Goal: Task Accomplishment & Management: Manage account settings

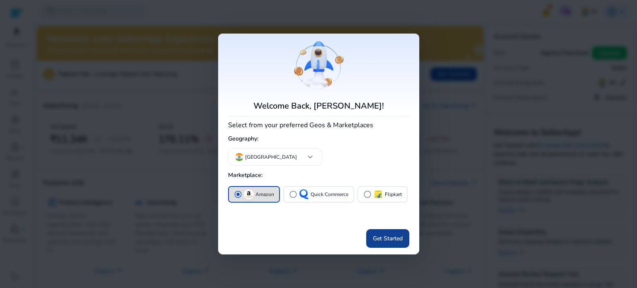
click at [391, 244] on span at bounding box center [387, 239] width 43 height 20
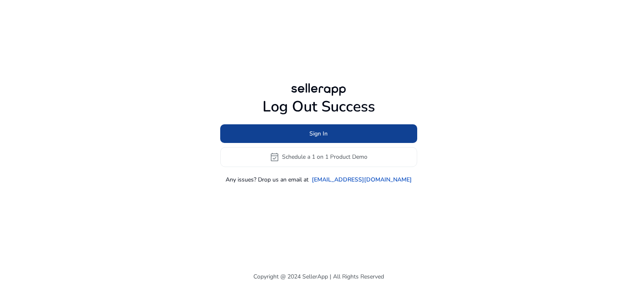
click at [346, 132] on span at bounding box center [318, 134] width 197 height 20
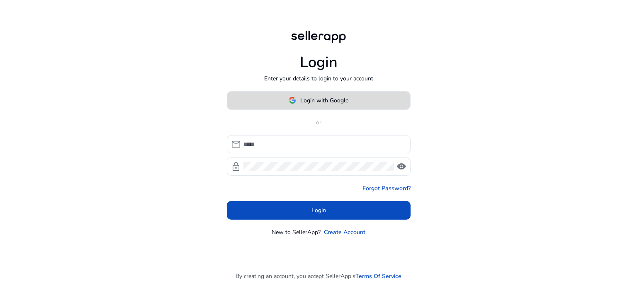
click at [305, 107] on span at bounding box center [318, 100] width 183 height 20
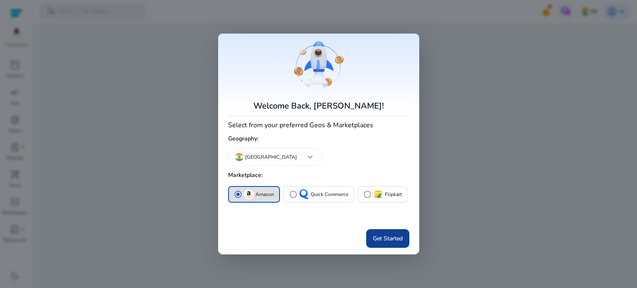
click at [386, 238] on span "Get Started" at bounding box center [388, 238] width 30 height 9
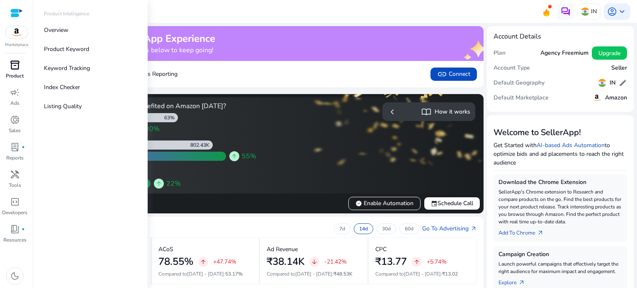
click at [15, 64] on span "inventory_2" at bounding box center [15, 65] width 10 height 10
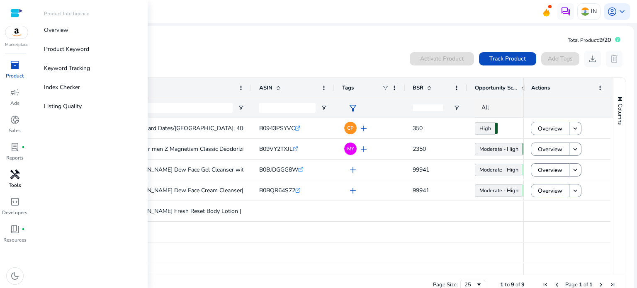
click at [12, 178] on span "handyman" at bounding box center [15, 175] width 10 height 10
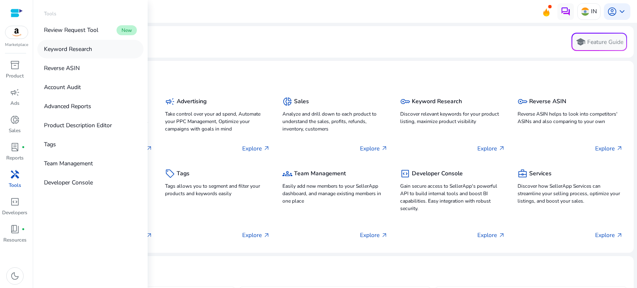
click at [86, 47] on p "Keyword Research" at bounding box center [68, 49] width 48 height 9
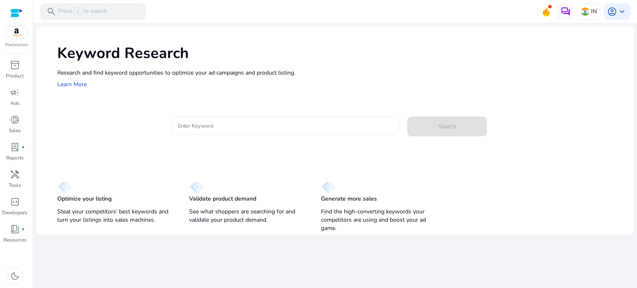
click at [225, 126] on input "Enter Keyword" at bounding box center [285, 125] width 215 height 9
click at [616, 11] on span "account_circle" at bounding box center [612, 12] width 10 height 10
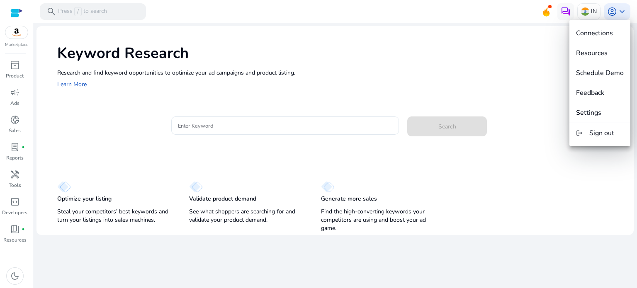
click at [270, 125] on div at bounding box center [318, 144] width 637 height 288
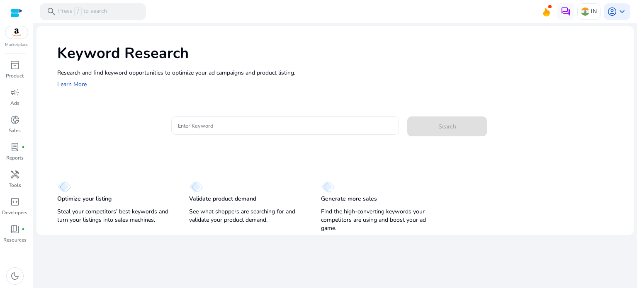
click at [246, 130] on div at bounding box center [285, 126] width 215 height 18
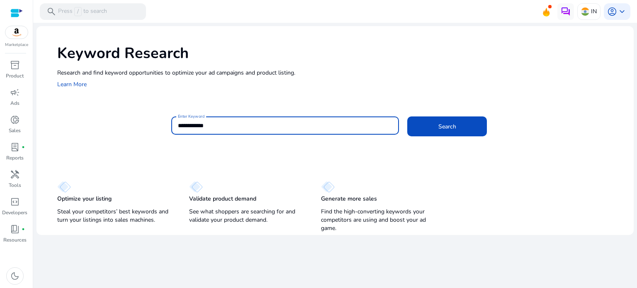
click at [202, 124] on input "**********" at bounding box center [285, 125] width 215 height 9
click at [200, 124] on input "**********" at bounding box center [285, 125] width 215 height 9
type input "**********"
click at [472, 132] on span at bounding box center [447, 127] width 80 height 20
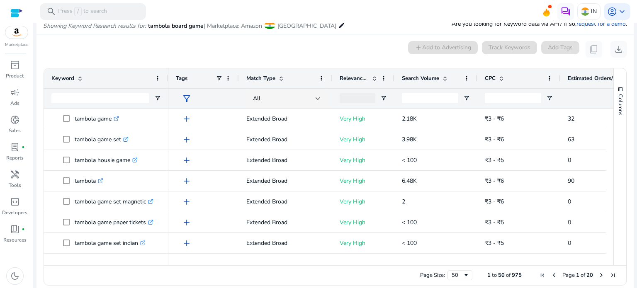
click at [445, 75] on span at bounding box center [445, 78] width 7 height 7
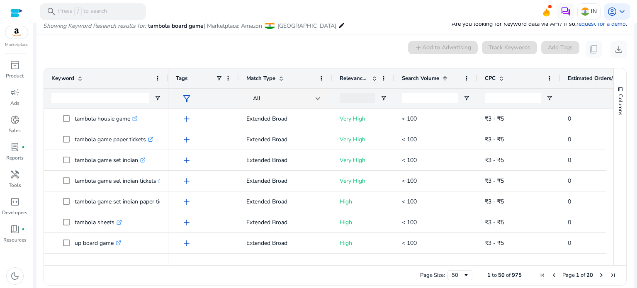
click at [445, 77] on span at bounding box center [445, 78] width 7 height 7
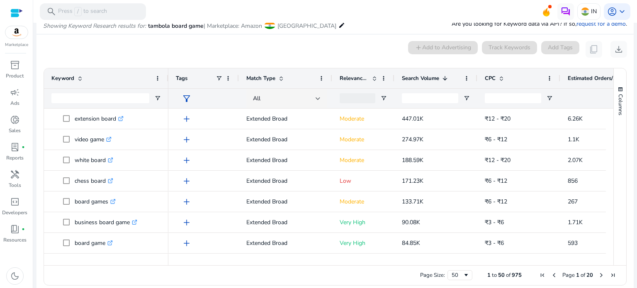
scroll to position [0, 123]
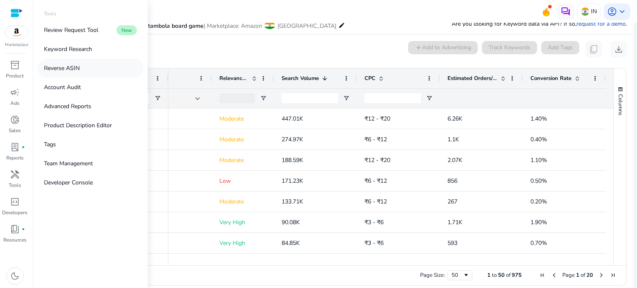
drag, startPoint x: 79, startPoint y: 74, endPoint x: 65, endPoint y: 70, distance: 15.0
click at [65, 70] on p "Reverse ASIN" at bounding box center [62, 68] width 36 height 9
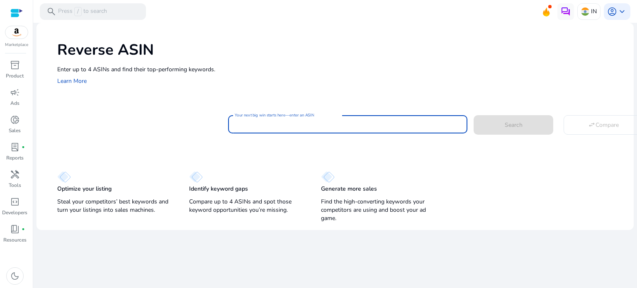
click at [292, 123] on input "Your next big win starts here—enter an ASIN" at bounding box center [348, 124] width 226 height 9
paste input "**********"
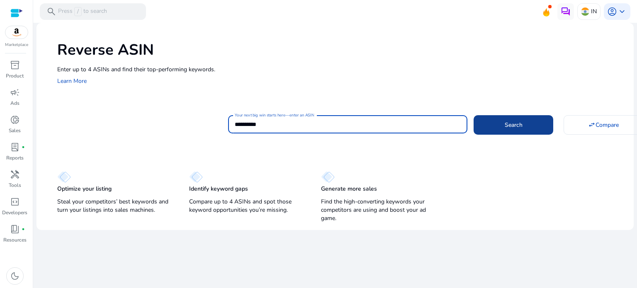
type input "**********"
click at [529, 115] on span at bounding box center [514, 125] width 80 height 20
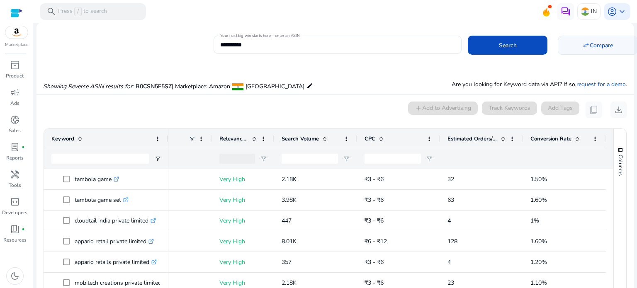
click at [587, 49] on span at bounding box center [597, 45] width 79 height 20
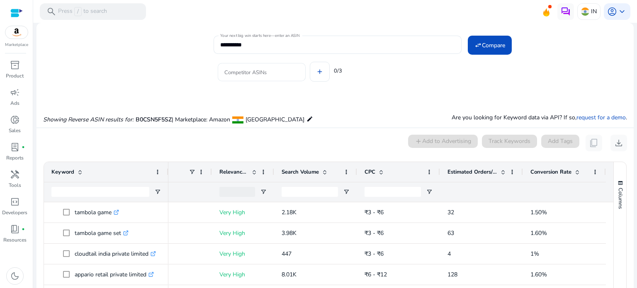
click at [252, 73] on input "Competitor ASINs" at bounding box center [261, 72] width 75 height 9
paste input "**********"
type input "**********"
click at [316, 71] on div "**********" at bounding box center [421, 70] width 414 height 33
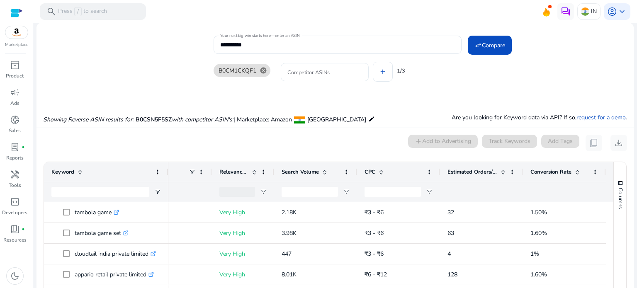
click at [313, 71] on input "Competitor ASINs" at bounding box center [325, 72] width 75 height 9
paste input "**********"
type input "**********"
click at [377, 73] on div "**********" at bounding box center [421, 70] width 414 height 33
click at [366, 68] on input "Competitor ASINs" at bounding box center [388, 72] width 75 height 9
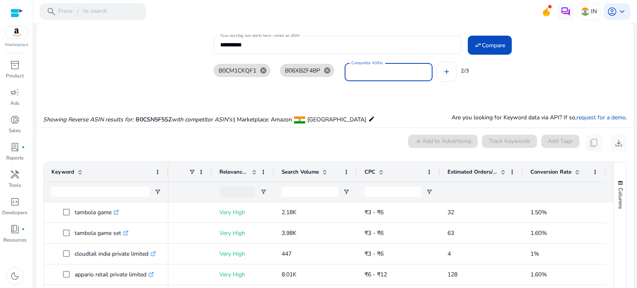
paste input "**********"
type input "**********"
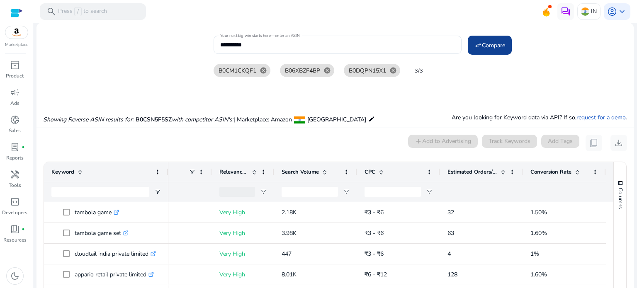
click at [492, 44] on span "Compare" at bounding box center [493, 45] width 23 height 9
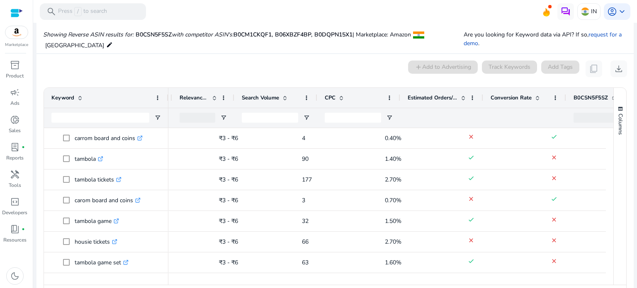
scroll to position [0, 67]
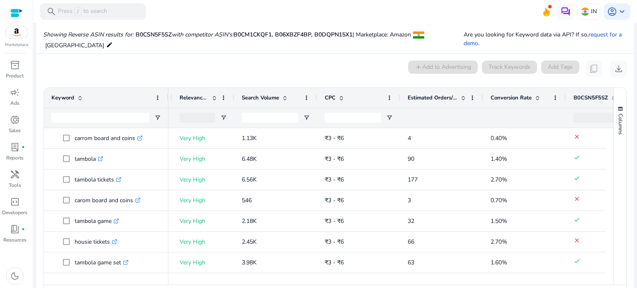
click at [282, 99] on span at bounding box center [285, 98] width 7 height 7
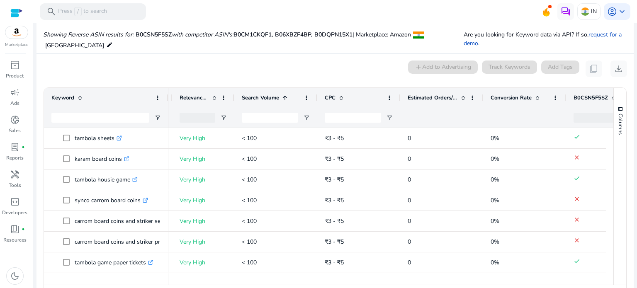
click at [284, 99] on span at bounding box center [285, 98] width 7 height 7
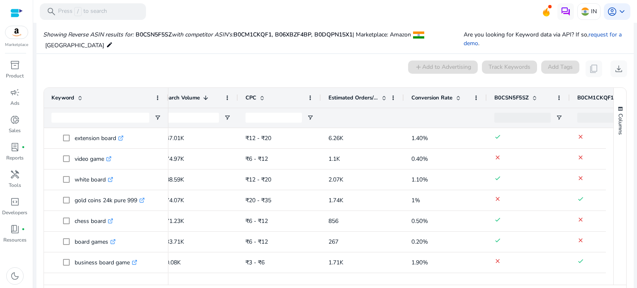
scroll to position [0, 0]
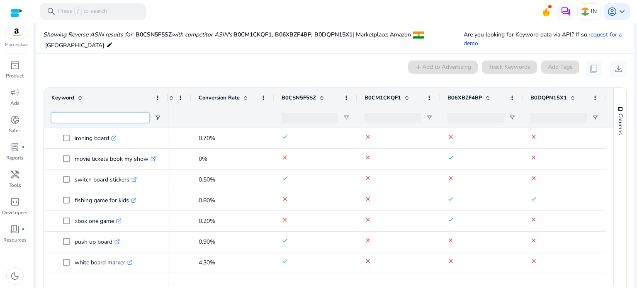
click at [93, 117] on input "Keyword Filter Input" at bounding box center [100, 118] width 98 height 10
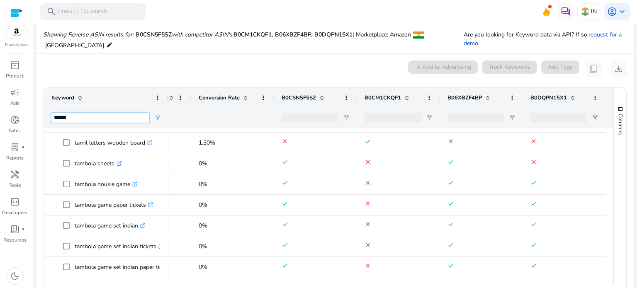
type input "*******"
drag, startPoint x: 445, startPoint y: 281, endPoint x: 337, endPoint y: 294, distance: 108.6
click at [337, 288] on html "**********" at bounding box center [318, 144] width 637 height 288
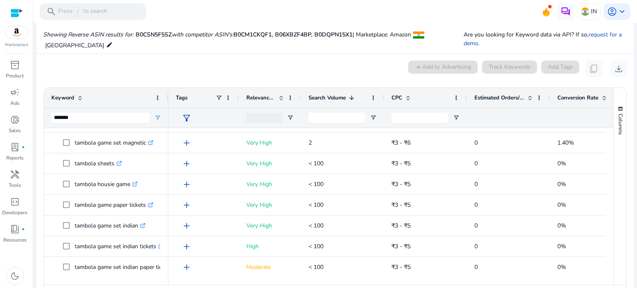
click at [349, 101] on div "Search Volume 1" at bounding box center [338, 98] width 59 height 16
drag, startPoint x: 356, startPoint y: 96, endPoint x: 349, endPoint y: 96, distance: 6.2
click at [353, 96] on div "Search Volume" at bounding box center [338, 98] width 59 height 16
click at [351, 97] on span at bounding box center [351, 98] width 7 height 7
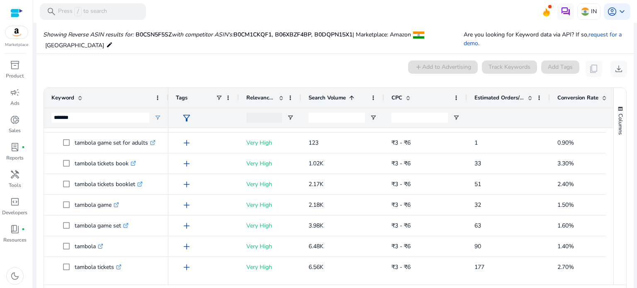
click at [352, 96] on span at bounding box center [351, 98] width 7 height 7
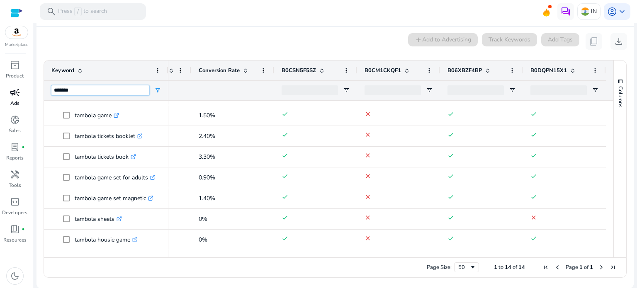
drag, startPoint x: 76, startPoint y: 88, endPoint x: 25, endPoint y: 88, distance: 51.0
click at [22, 88] on mat-sidenav-container "**********" at bounding box center [318, 144] width 637 height 288
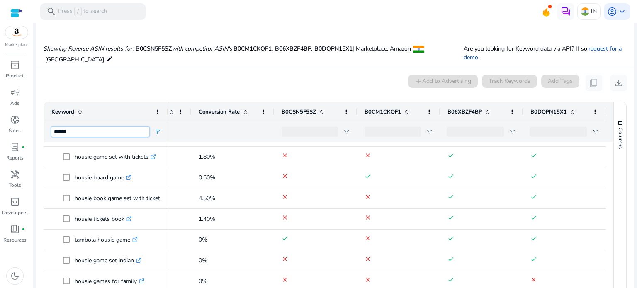
type input "******"
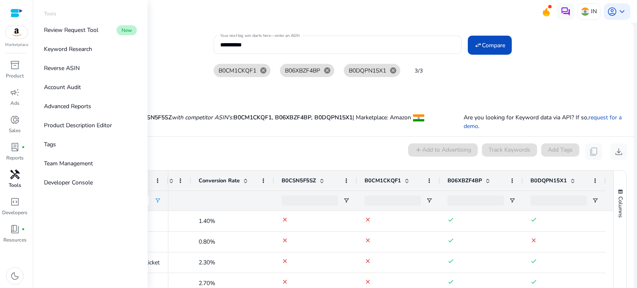
click at [18, 174] on span "handyman" at bounding box center [15, 175] width 10 height 10
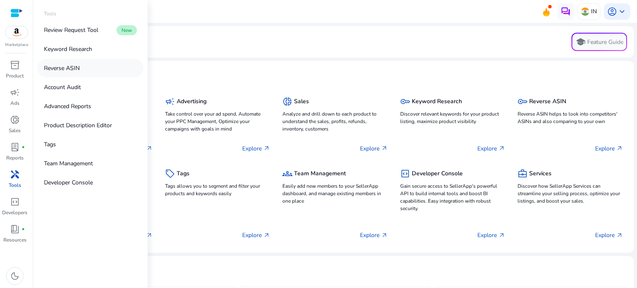
click at [78, 72] on p "Reverse ASIN" at bounding box center [62, 68] width 36 height 9
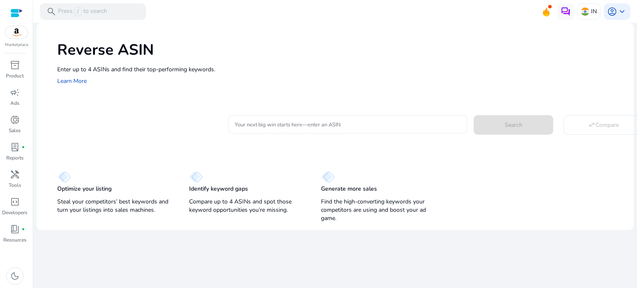
drag, startPoint x: 297, startPoint y: 123, endPoint x: 313, endPoint y: 124, distance: 15.8
click at [299, 123] on input "Your next big win starts here—enter an ASIN" at bounding box center [348, 124] width 226 height 9
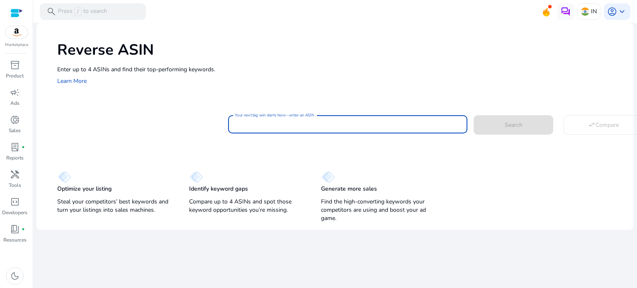
type input "**********"
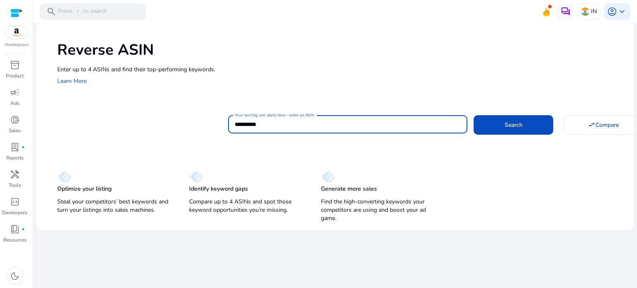
drag, startPoint x: 275, startPoint y: 126, endPoint x: 204, endPoint y: 122, distance: 71.0
click at [204, 122] on div "**********" at bounding box center [342, 123] width 570 height 20
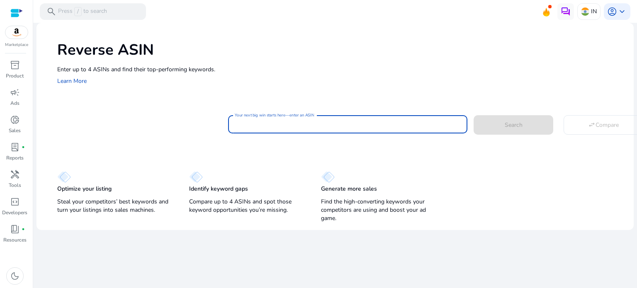
click at [244, 124] on input "Your next big win starts here—enter an ASIN" at bounding box center [348, 124] width 226 height 9
type input "**********"
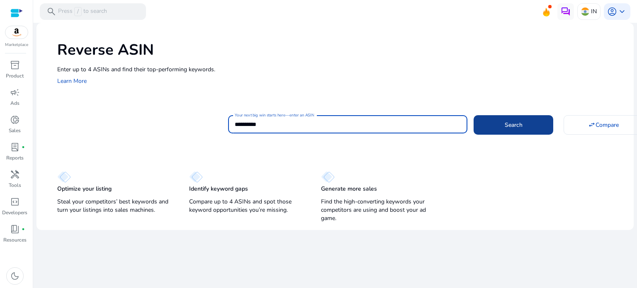
click at [525, 125] on span at bounding box center [514, 125] width 80 height 20
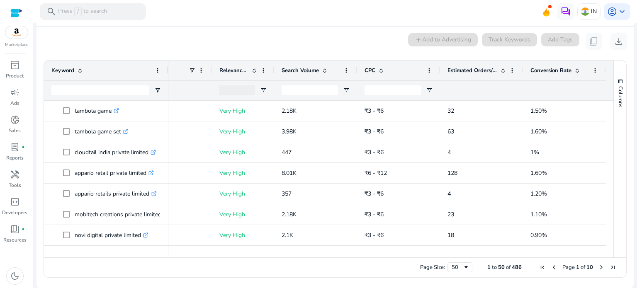
scroll to position [0, 27]
drag, startPoint x: 216, startPoint y: 258, endPoint x: 145, endPoint y: 257, distance: 70.5
click at [144, 257] on div "Drag here to set row groups Drag here to set column labels Keyword Tags 32" at bounding box center [335, 169] width 583 height 218
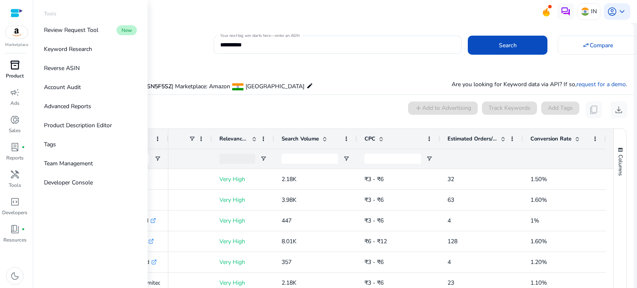
drag, startPoint x: 15, startPoint y: 69, endPoint x: 20, endPoint y: 69, distance: 4.6
click at [15, 69] on span "inventory_2" at bounding box center [15, 65] width 10 height 10
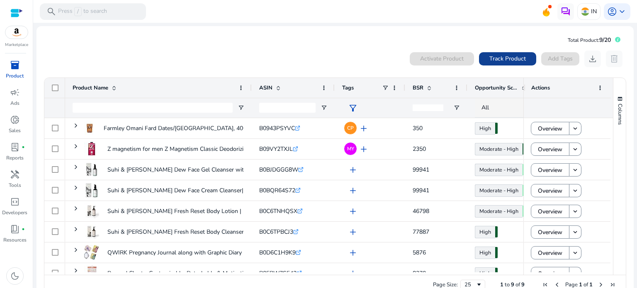
click at [497, 58] on span "Track Product" at bounding box center [508, 58] width 37 height 9
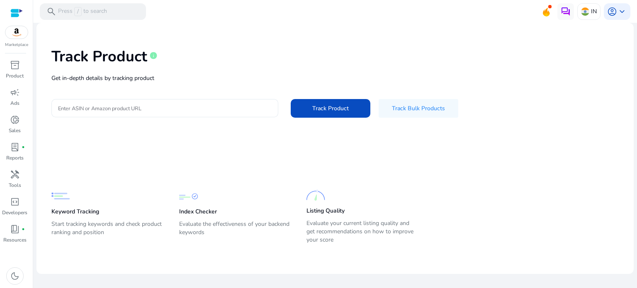
click at [121, 106] on input "Enter ASIN or Amazon product URL" at bounding box center [165, 108] width 214 height 9
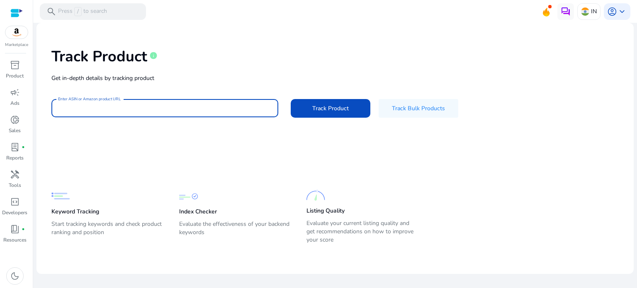
paste input "**********"
type input "**********"
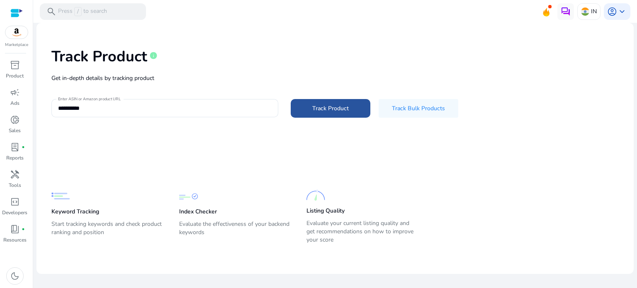
click at [358, 109] on span at bounding box center [331, 108] width 80 height 20
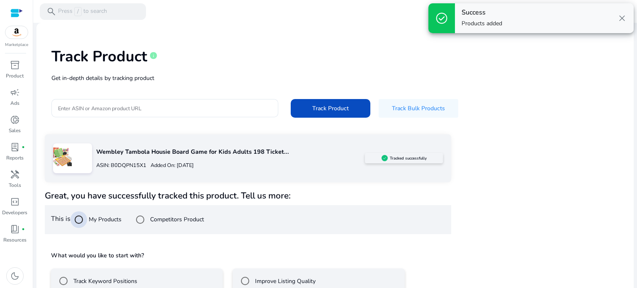
scroll to position [49, 0]
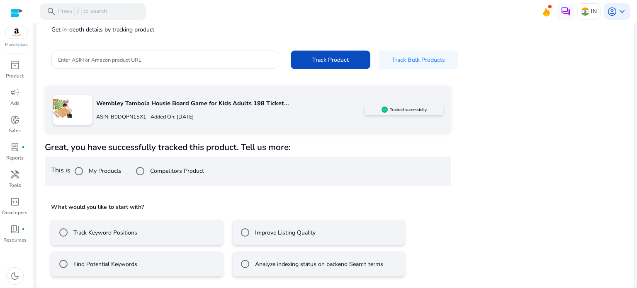
click at [261, 267] on label "Analyze indexing status on backend Search terms" at bounding box center [318, 264] width 130 height 9
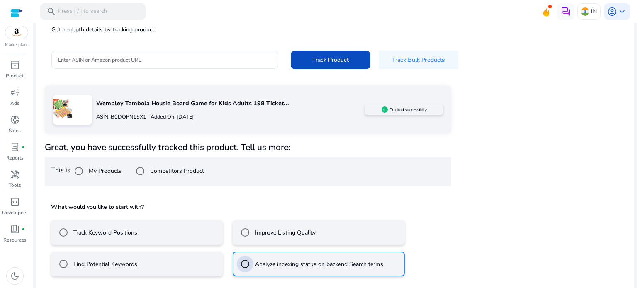
scroll to position [85, 0]
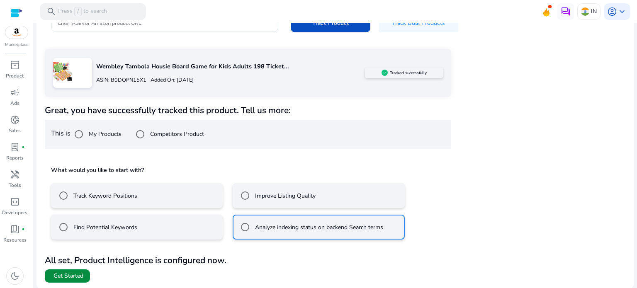
click at [78, 280] on span at bounding box center [67, 276] width 45 height 20
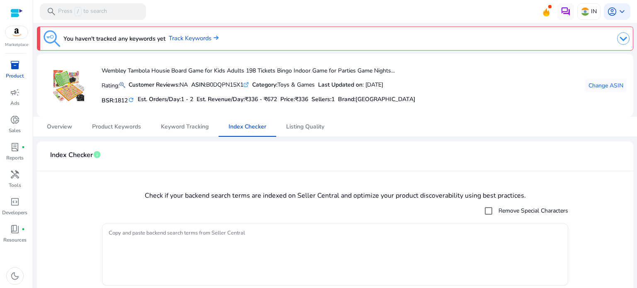
scroll to position [27, 0]
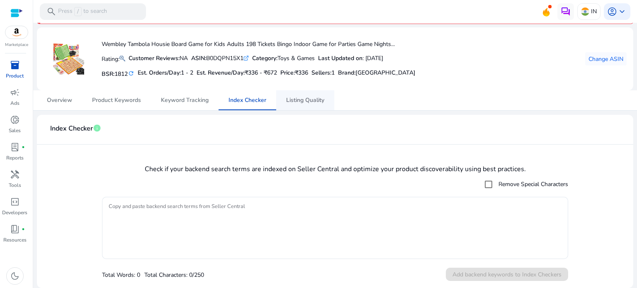
click at [310, 101] on span "Listing Quality" at bounding box center [305, 100] width 38 height 6
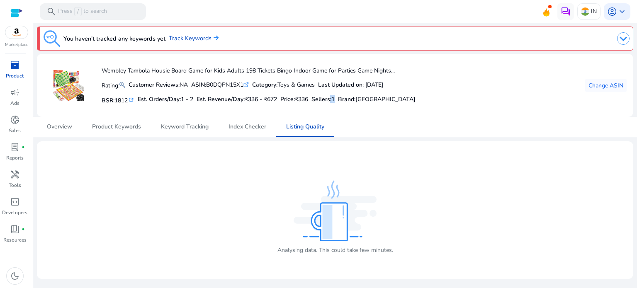
drag, startPoint x: 344, startPoint y: 99, endPoint x: 334, endPoint y: 99, distance: 9.1
click at [334, 99] on h5 "Sellers: 1" at bounding box center [323, 99] width 23 height 7
click at [609, 81] on span "Change ASIN" at bounding box center [606, 85] width 35 height 9
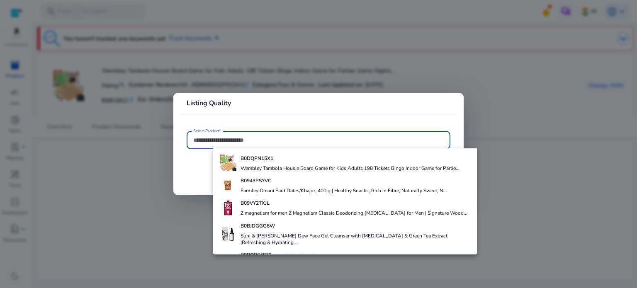
paste input "**********"
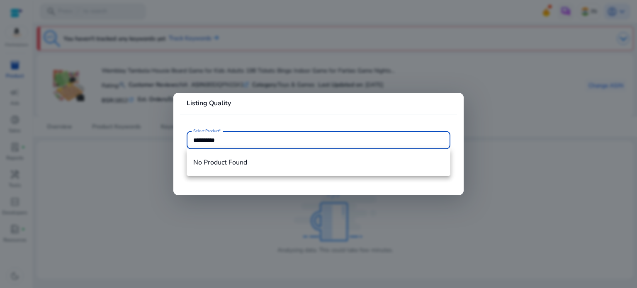
type input "**********"
click at [115, 82] on div at bounding box center [318, 144] width 637 height 288
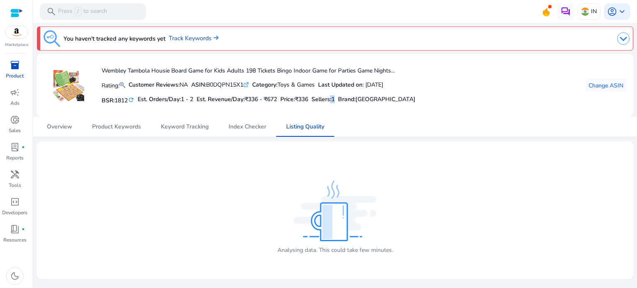
click at [16, 68] on span "inventory_2" at bounding box center [15, 65] width 10 height 10
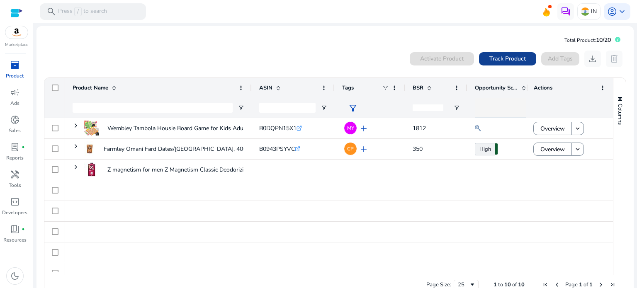
click at [504, 59] on span "Track Product" at bounding box center [508, 58] width 37 height 9
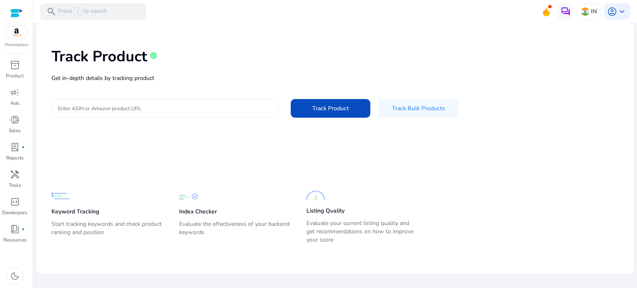
click at [191, 107] on input "Enter ASIN or Amazon product URL" at bounding box center [165, 108] width 214 height 9
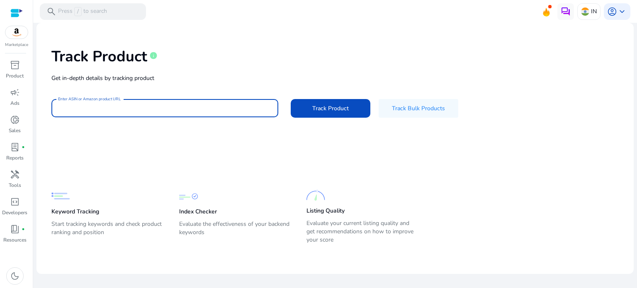
paste input "**********"
type input "**********"
click at [320, 111] on span "Track Product" at bounding box center [330, 108] width 37 height 9
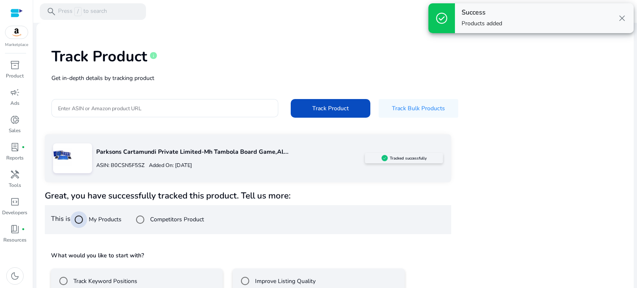
scroll to position [49, 0]
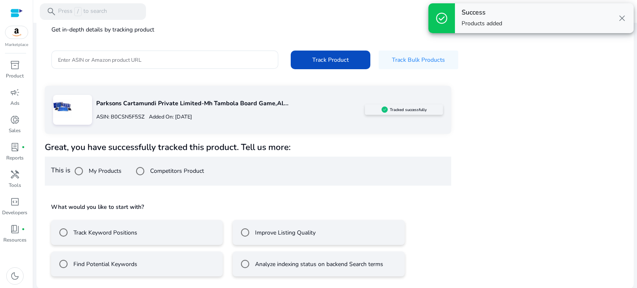
click at [277, 268] on div "Analyze indexing status on backend Search terms" at bounding box center [310, 264] width 146 height 17
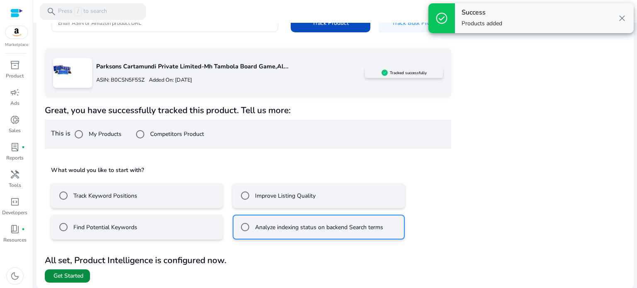
click at [82, 277] on span "Get Started" at bounding box center [69, 276] width 30 height 8
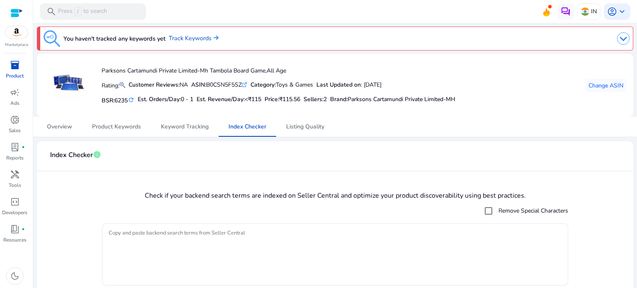
click at [327, 97] on span "2" at bounding box center [325, 99] width 3 height 8
click at [300, 128] on span "Listing Quality" at bounding box center [305, 127] width 38 height 6
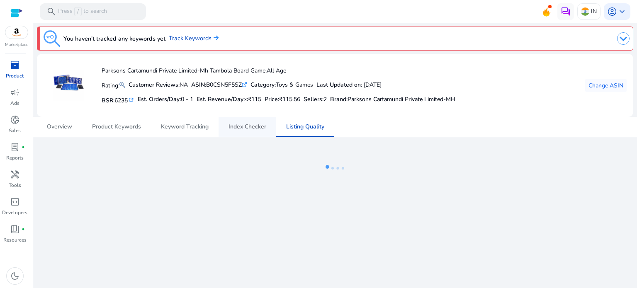
click at [255, 127] on span "Index Checker" at bounding box center [248, 127] width 38 height 6
click at [312, 126] on span "Listing Quality" at bounding box center [305, 127] width 38 height 6
click at [327, 99] on span "2" at bounding box center [325, 99] width 3 height 8
click at [250, 129] on span "Index Checker" at bounding box center [248, 127] width 38 height 6
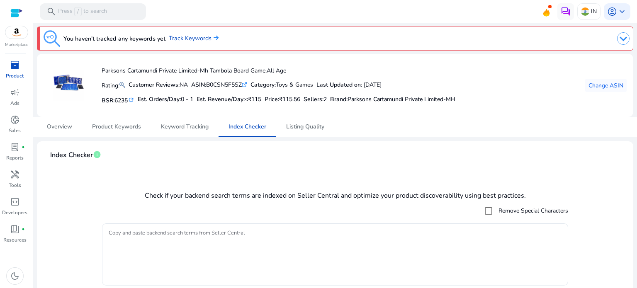
drag, startPoint x: 336, startPoint y: 97, endPoint x: 328, endPoint y: 97, distance: 7.5
click at [327, 97] on h5 "Sellers: 2" at bounding box center [315, 99] width 23 height 7
click at [300, 127] on span "Listing Quality" at bounding box center [305, 127] width 38 height 6
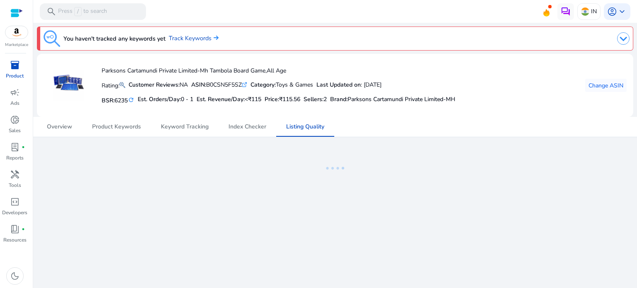
click at [327, 99] on span "2" at bounding box center [325, 99] width 3 height 8
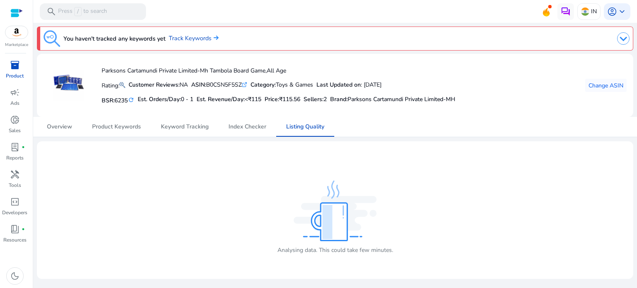
click at [327, 98] on span "2" at bounding box center [325, 99] width 3 height 8
click at [236, 130] on span "Index Checker" at bounding box center [248, 127] width 38 height 6
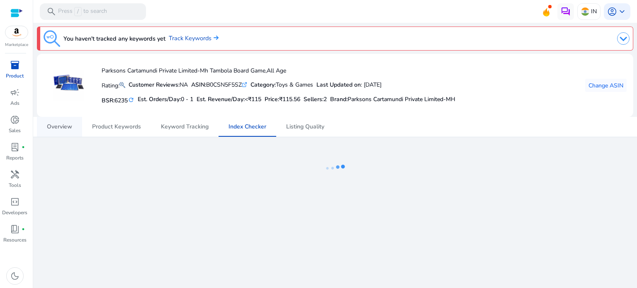
click at [42, 129] on link "Overview" at bounding box center [59, 127] width 45 height 20
click at [117, 124] on span "Product Keywords" at bounding box center [116, 127] width 49 height 6
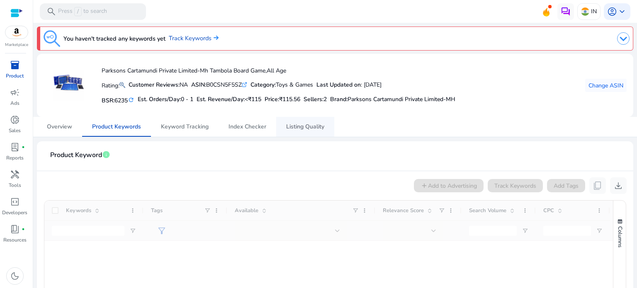
click at [303, 129] on span "Listing Quality" at bounding box center [305, 127] width 38 height 6
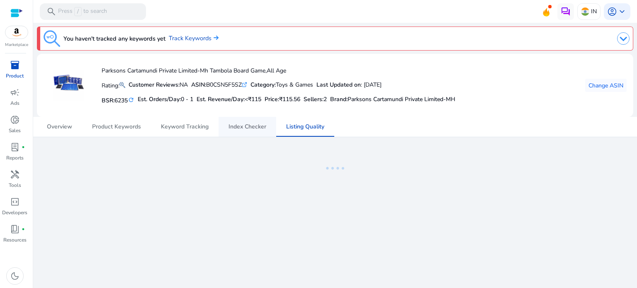
click at [246, 124] on span "Index Checker" at bounding box center [248, 127] width 38 height 6
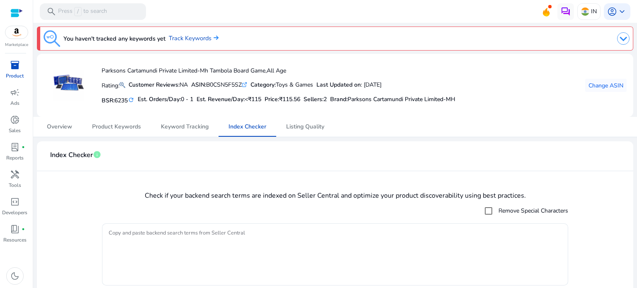
scroll to position [27, 0]
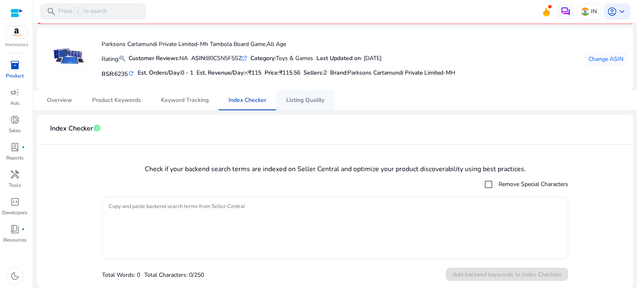
click at [297, 101] on span "Listing Quality" at bounding box center [305, 100] width 38 height 6
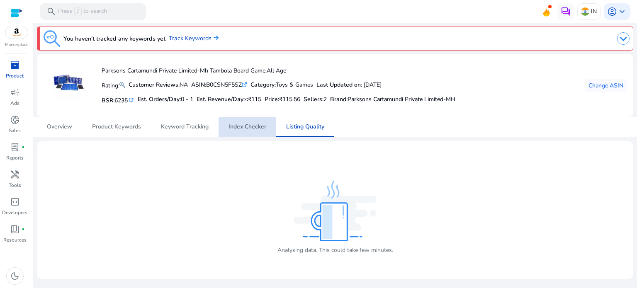
click at [248, 131] on span "Index Checker" at bounding box center [248, 127] width 38 height 20
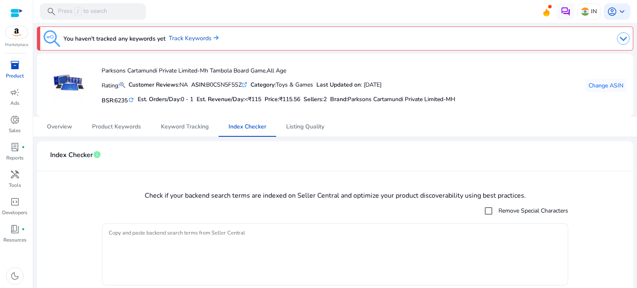
click at [327, 100] on span "2" at bounding box center [325, 99] width 3 height 8
click at [58, 124] on span "Overview" at bounding box center [59, 127] width 25 height 6
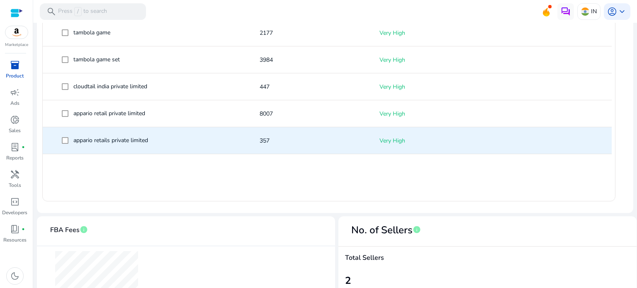
scroll to position [434, 0]
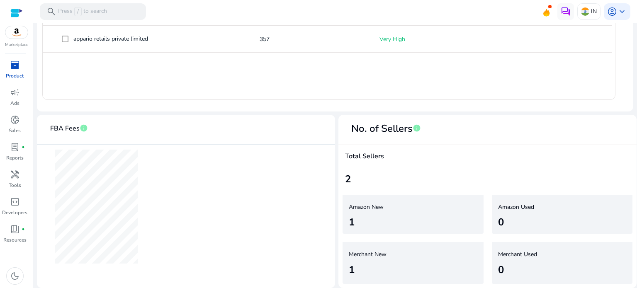
drag, startPoint x: 361, startPoint y: 268, endPoint x: 334, endPoint y: 262, distance: 28.2
click at [332, 266] on div "FBA Fees info No. of Sellers info Total Sellers 2 Amazon New 1 Amazon Used 0 Me…" at bounding box center [335, 201] width 597 height 173
click at [452, 221] on div "1" at bounding box center [408, 222] width 118 height 15
drag, startPoint x: 357, startPoint y: 268, endPoint x: 339, endPoint y: 268, distance: 18.7
click at [339, 268] on div "Merchant New 1" at bounding box center [413, 263] width 149 height 50
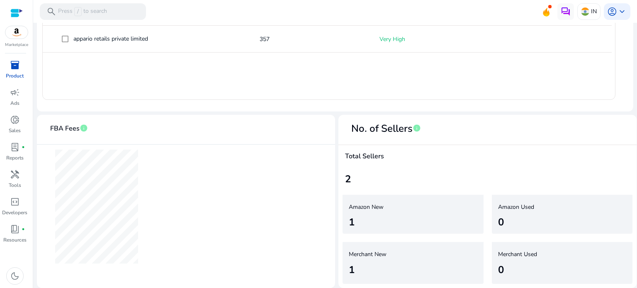
drag, startPoint x: 358, startPoint y: 224, endPoint x: 335, endPoint y: 232, distance: 24.5
click at [332, 222] on div "FBA Fees info No. of Sellers info Total Sellers 2 Amazon New 1 Amazon Used 0 Me…" at bounding box center [335, 201] width 597 height 173
click at [431, 239] on div "No. of Merchants selling new versions of the product" at bounding box center [407, 239] width 150 height 17
drag, startPoint x: 360, startPoint y: 267, endPoint x: 327, endPoint y: 266, distance: 33.2
click at [327, 266] on div "FBA Fees info No. of Sellers info Total Sellers 2 Amazon New 1 Amazon Used 0 Me…" at bounding box center [335, 201] width 597 height 173
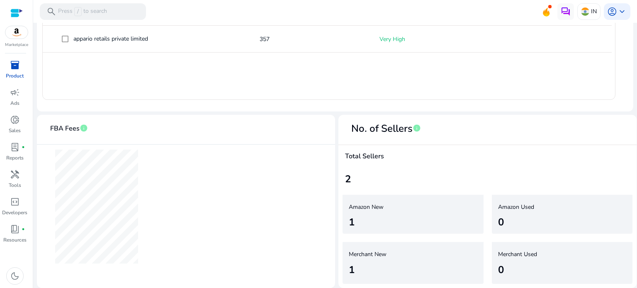
click at [420, 219] on div "1" at bounding box center [408, 222] width 118 height 15
click at [351, 219] on div "1" at bounding box center [352, 222] width 6 height 15
drag, startPoint x: 348, startPoint y: 220, endPoint x: 353, endPoint y: 220, distance: 5.8
click at [353, 220] on div "1" at bounding box center [408, 222] width 118 height 15
drag, startPoint x: 348, startPoint y: 269, endPoint x: 360, endPoint y: 268, distance: 11.7
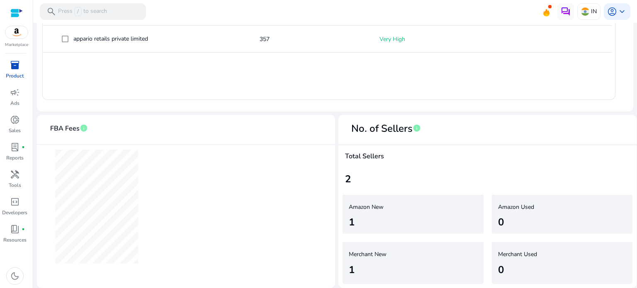
click at [360, 268] on div "1" at bounding box center [408, 270] width 118 height 15
drag, startPoint x: 347, startPoint y: 205, endPoint x: 386, endPoint y: 212, distance: 40.0
click at [386, 212] on div "Amazon New 1" at bounding box center [413, 214] width 141 height 39
drag, startPoint x: 348, startPoint y: 255, endPoint x: 393, endPoint y: 263, distance: 45.2
click at [393, 263] on div "Merchant New 1" at bounding box center [413, 263] width 141 height 42
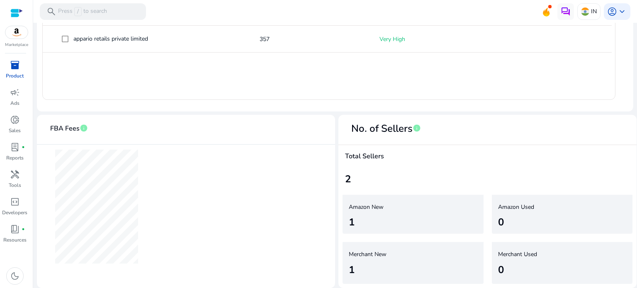
drag, startPoint x: 348, startPoint y: 204, endPoint x: 403, endPoint y: 229, distance: 59.8
click at [403, 229] on div "Amazon New 1" at bounding box center [413, 214] width 141 height 39
drag, startPoint x: 351, startPoint y: 253, endPoint x: 379, endPoint y: 257, distance: 28.6
click at [381, 262] on div "Merchant New 1" at bounding box center [413, 263] width 141 height 42
drag, startPoint x: 347, startPoint y: 251, endPoint x: 373, endPoint y: 258, distance: 27.6
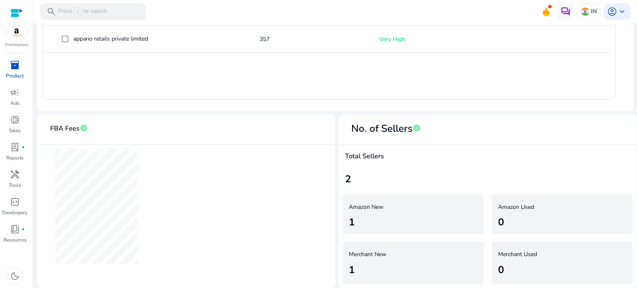
click at [373, 258] on div "Merchant New 1" at bounding box center [413, 263] width 141 height 42
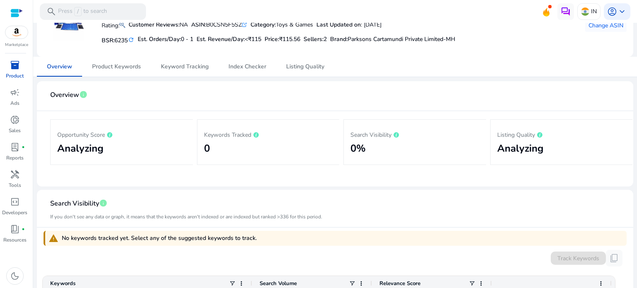
scroll to position [0, 0]
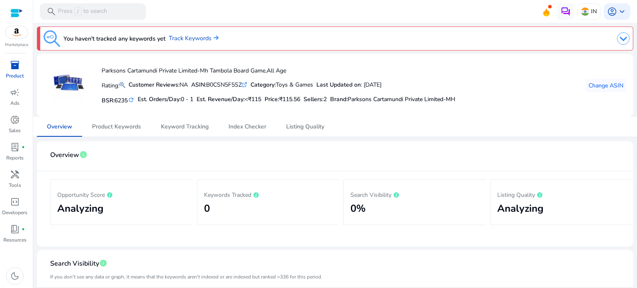
click at [16, 35] on img at bounding box center [16, 32] width 22 height 12
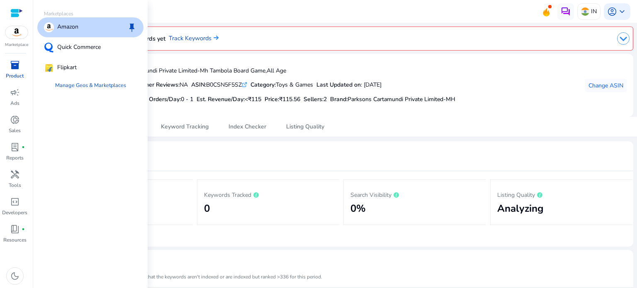
click at [14, 15] on div at bounding box center [16, 13] width 12 height 10
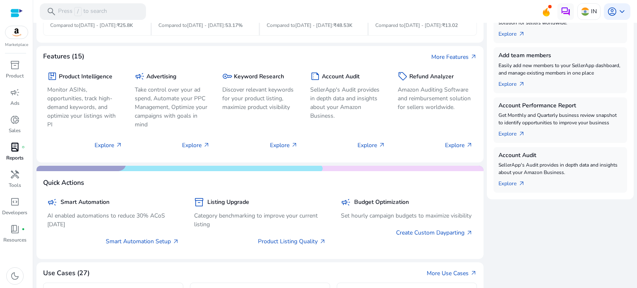
scroll to position [332, 0]
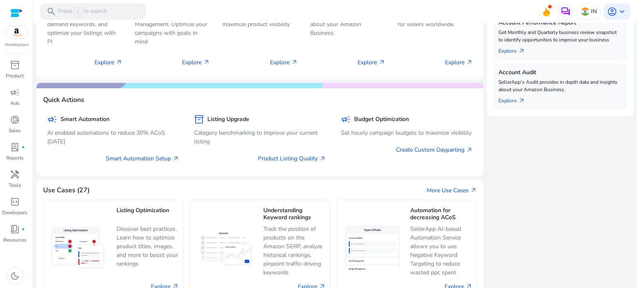
click at [16, 34] on img at bounding box center [16, 32] width 22 height 12
click at [12, 37] on img at bounding box center [16, 32] width 22 height 12
click at [17, 34] on img at bounding box center [16, 32] width 22 height 12
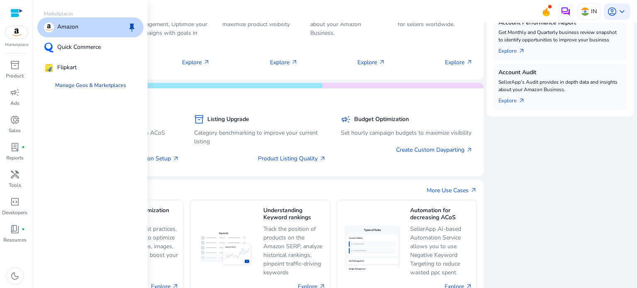
click at [85, 84] on link "Manage Geos & Marketplaces" at bounding box center [91, 85] width 84 height 15
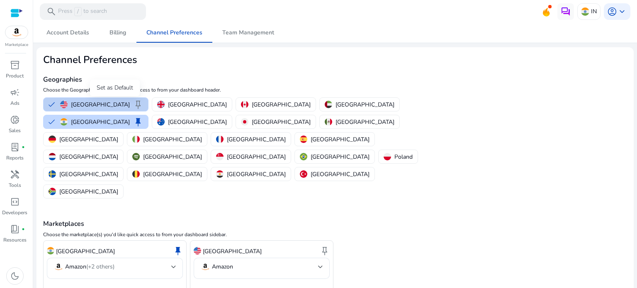
click at [133, 106] on span "keep" at bounding box center [138, 105] width 10 height 10
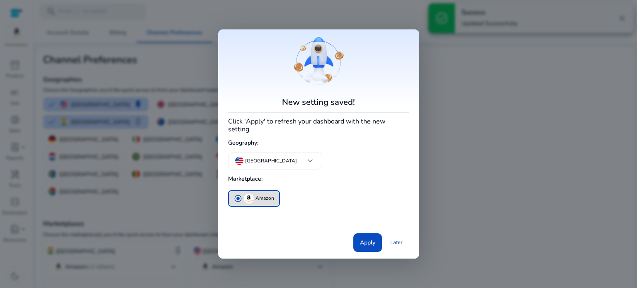
click at [395, 238] on link "Later" at bounding box center [397, 242] width 26 height 15
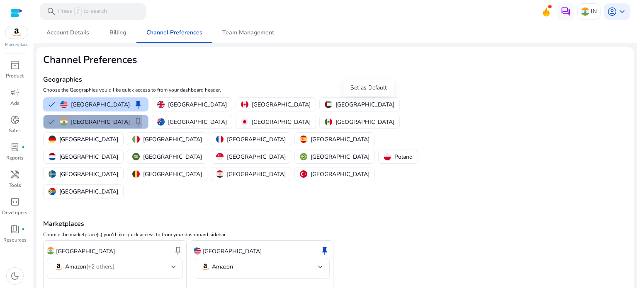
click at [143, 117] on span "keep" at bounding box center [138, 122] width 10 height 10
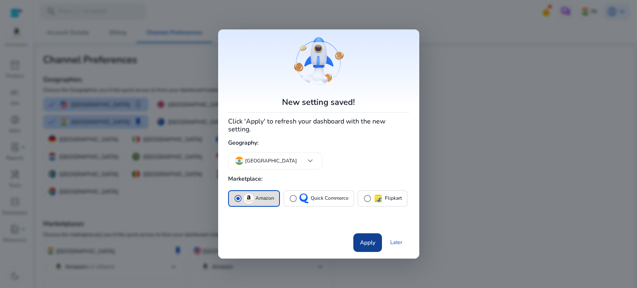
click at [367, 239] on span "Apply" at bounding box center [367, 243] width 15 height 9
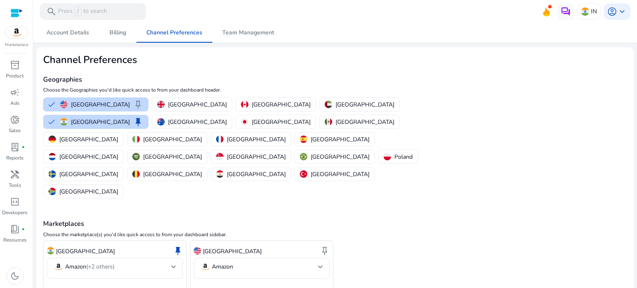
click at [12, 39] on div at bounding box center [16, 32] width 23 height 13
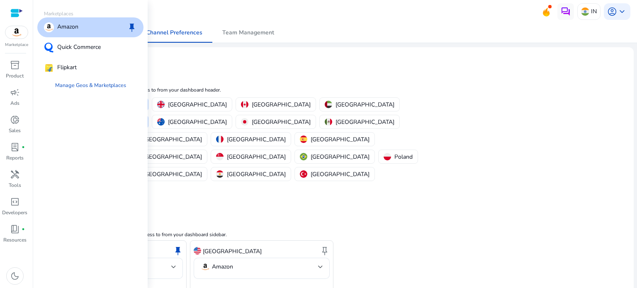
click at [80, 28] on div "Amazon keep" at bounding box center [90, 27] width 106 height 20
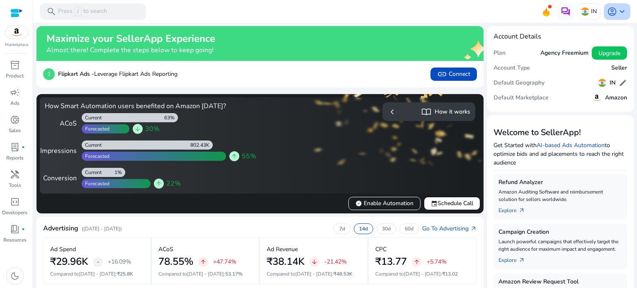
click at [617, 13] on span "keyboard_arrow_down" at bounding box center [622, 12] width 10 height 10
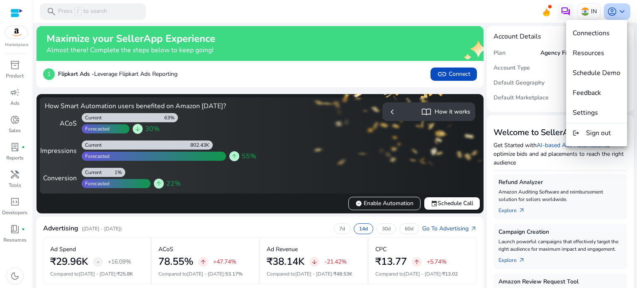
click at [616, 13] on div at bounding box center [318, 144] width 637 height 288
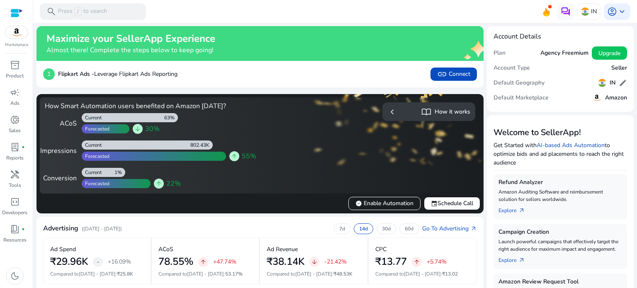
click at [20, 27] on img at bounding box center [16, 32] width 22 height 12
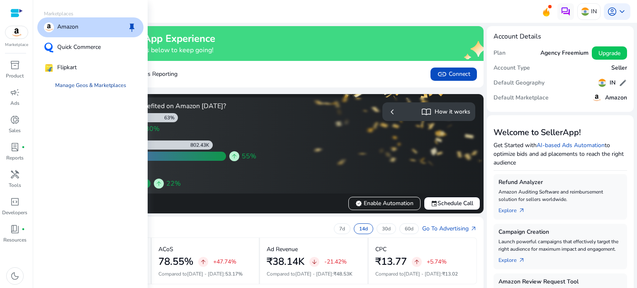
click at [80, 86] on link "Manage Geos & Marketplaces" at bounding box center [91, 85] width 84 height 15
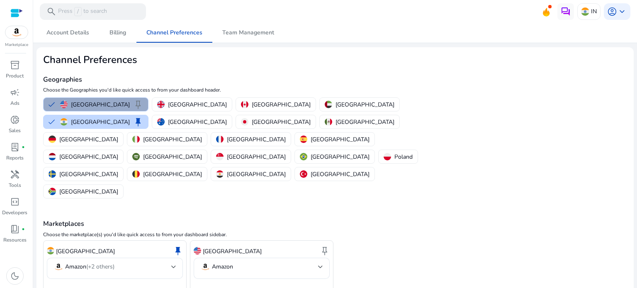
click at [121, 106] on button "United States keep" at bounding box center [96, 104] width 105 height 13
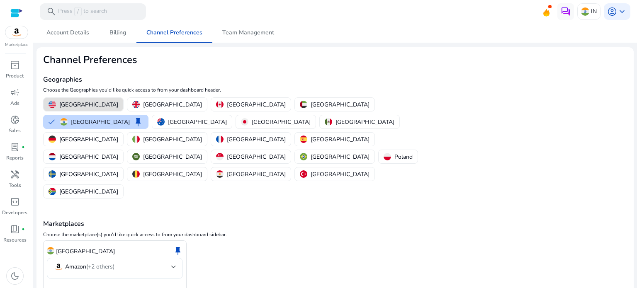
click at [150, 262] on mat-select-trigger "Amazon (+2 others)" at bounding box center [113, 267] width 118 height 10
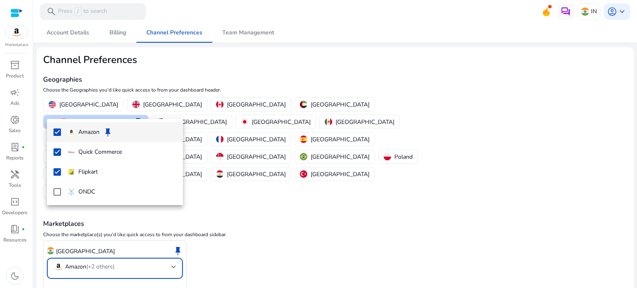
click at [67, 258] on div at bounding box center [318, 144] width 637 height 288
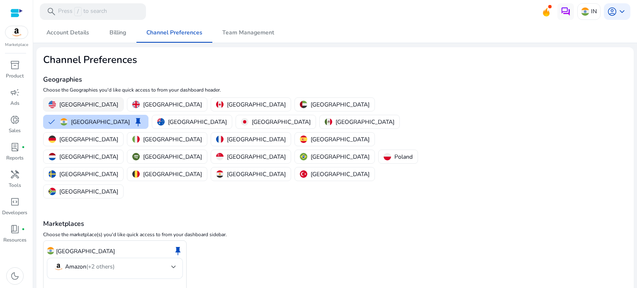
click at [71, 104] on p "[GEOGRAPHIC_DATA]" at bounding box center [88, 104] width 59 height 9
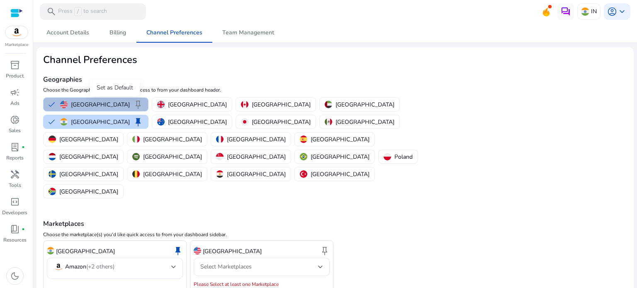
click at [133, 104] on span "keep" at bounding box center [138, 105] width 10 height 10
click at [266, 263] on div "Select Marketplaces" at bounding box center [259, 267] width 118 height 9
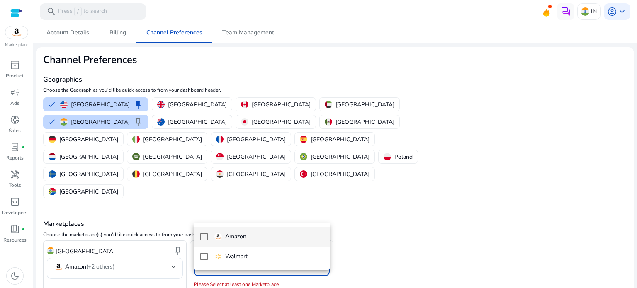
click at [200, 236] on mat-pseudo-checkbox at bounding box center [203, 236] width 7 height 7
click at [67, 257] on div at bounding box center [318, 144] width 637 height 288
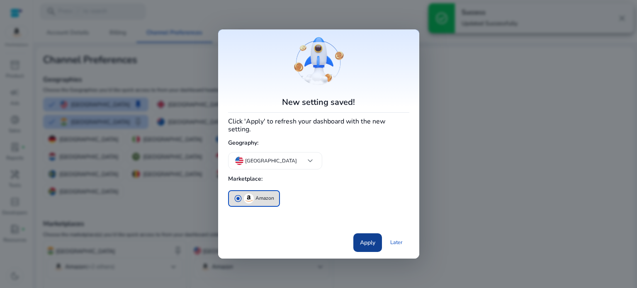
click at [379, 234] on span at bounding box center [367, 243] width 29 height 20
